Goal: Check status: Check status

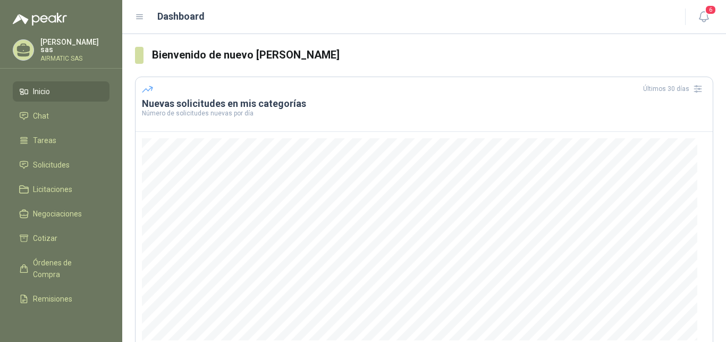
click at [74, 40] on div "[PERSON_NAME] sas AIRMATIC SAS" at bounding box center [61, 49] width 97 height 23
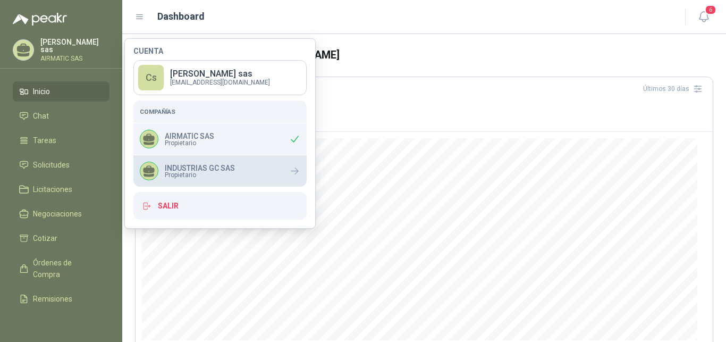
click at [231, 163] on div "INDUSTRIAS GC SAS Propietario" at bounding box center [187, 171] width 95 height 19
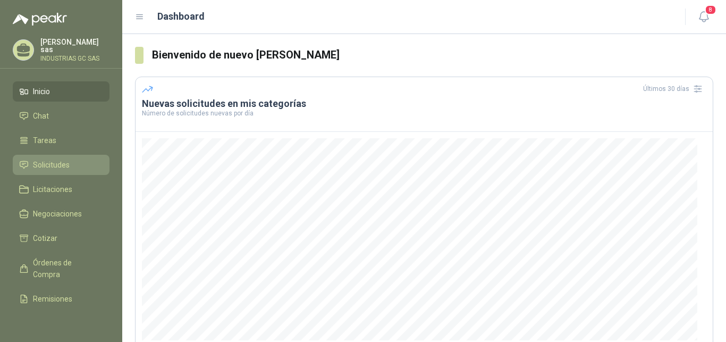
click at [69, 164] on span "Solicitudes" at bounding box center [51, 165] width 37 height 12
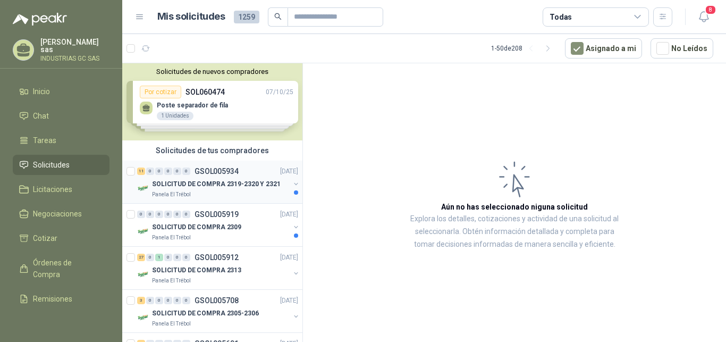
click at [226, 183] on p "SOLICITUD DE COMPRA 2319-2320 Y 2321" at bounding box center [216, 184] width 129 height 10
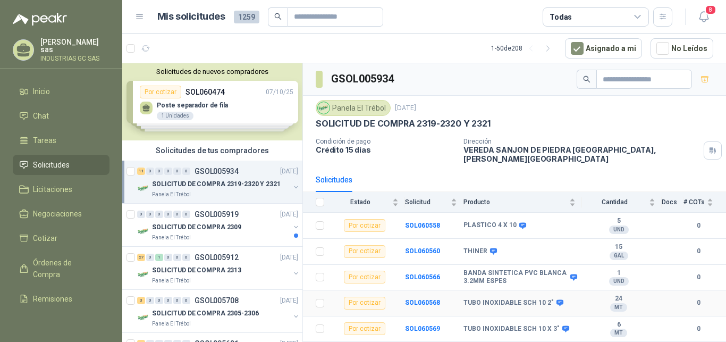
scroll to position [146, 0]
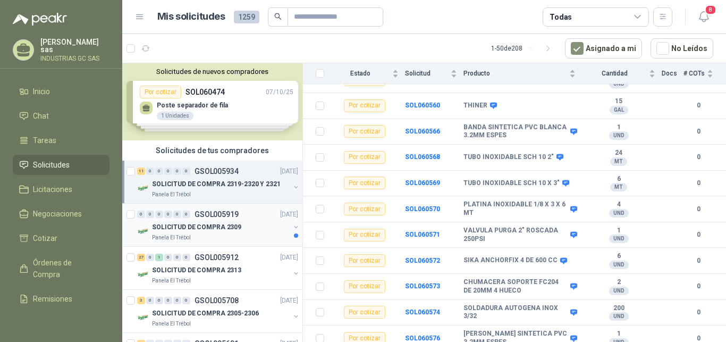
click at [239, 238] on div "Panela El Trébol" at bounding box center [221, 237] width 138 height 9
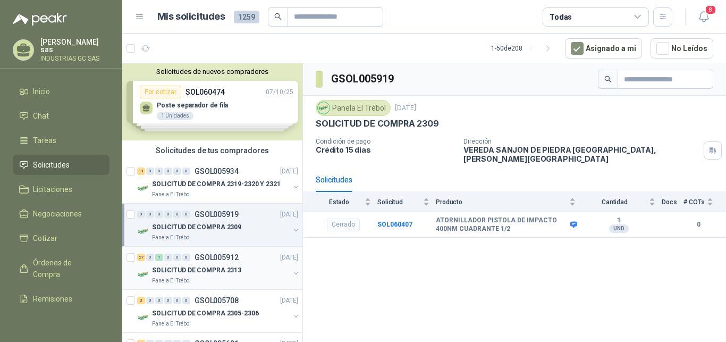
click at [242, 260] on div "27 0 1 0 0 0 GSOL005912 [DATE]" at bounding box center [218, 257] width 163 height 13
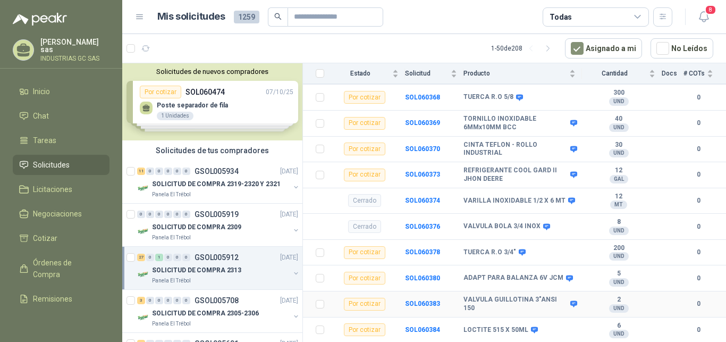
scroll to position [923, 0]
